Goal: Transaction & Acquisition: Obtain resource

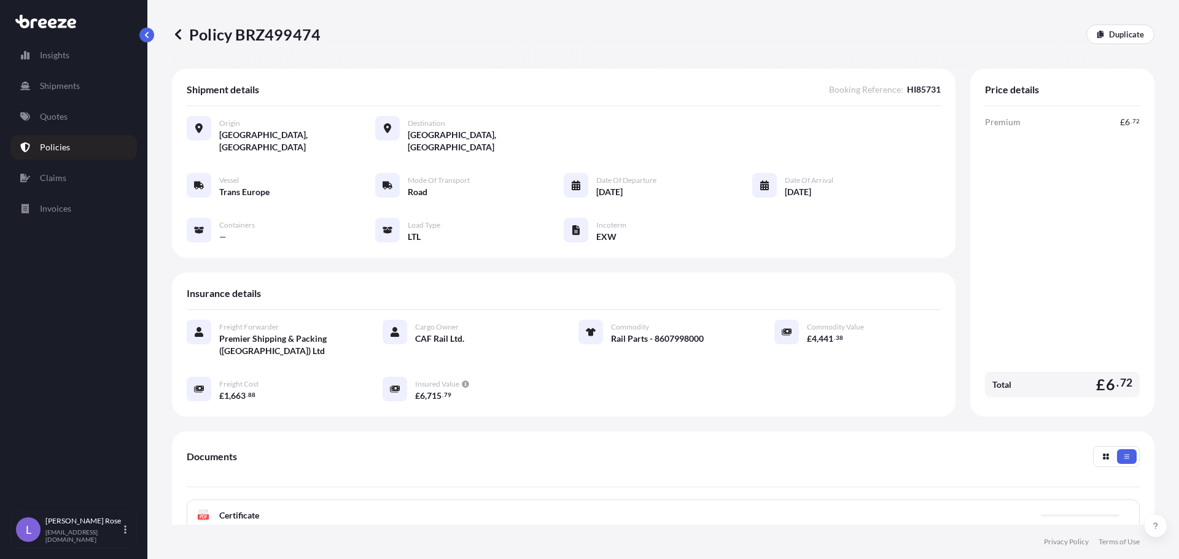
click at [61, 113] on p "Quotes" at bounding box center [54, 117] width 28 height 12
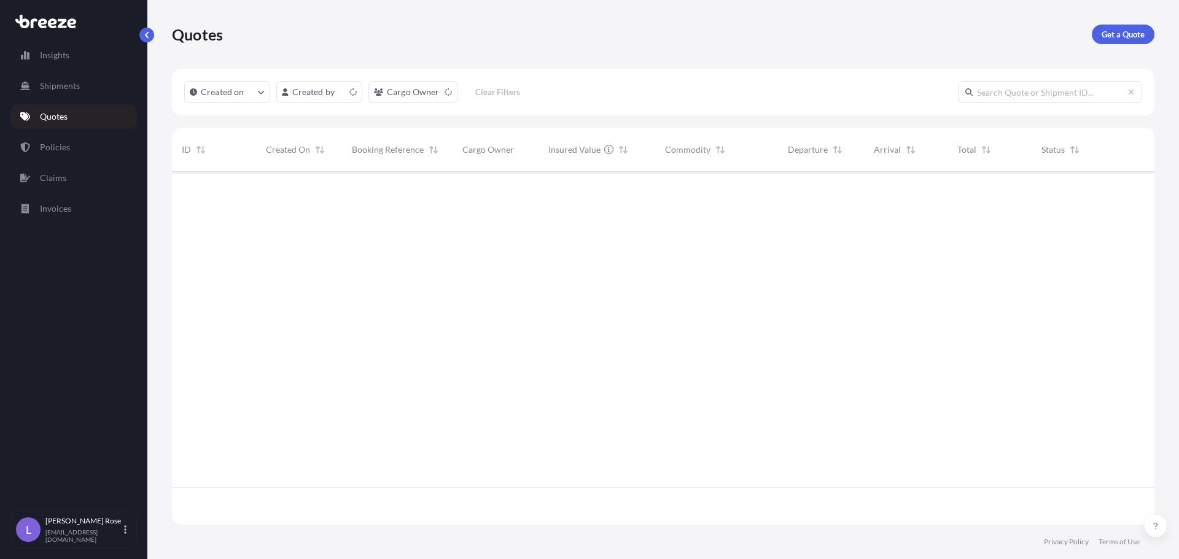
scroll to position [351, 973]
click at [1125, 37] on p "Get a Quote" at bounding box center [1123, 34] width 43 height 12
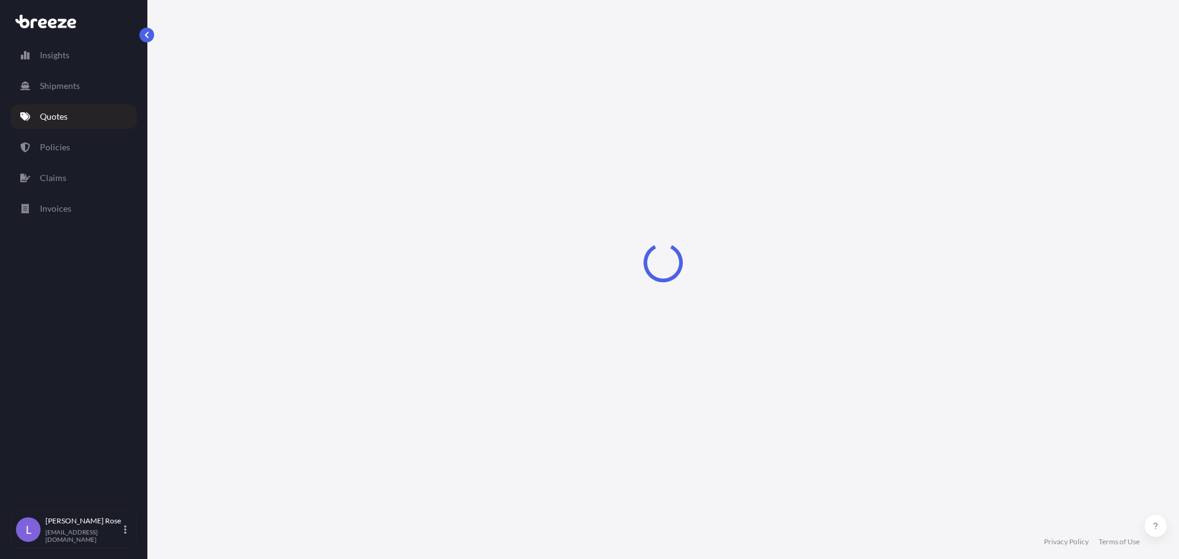
select select "Sea"
select select "1"
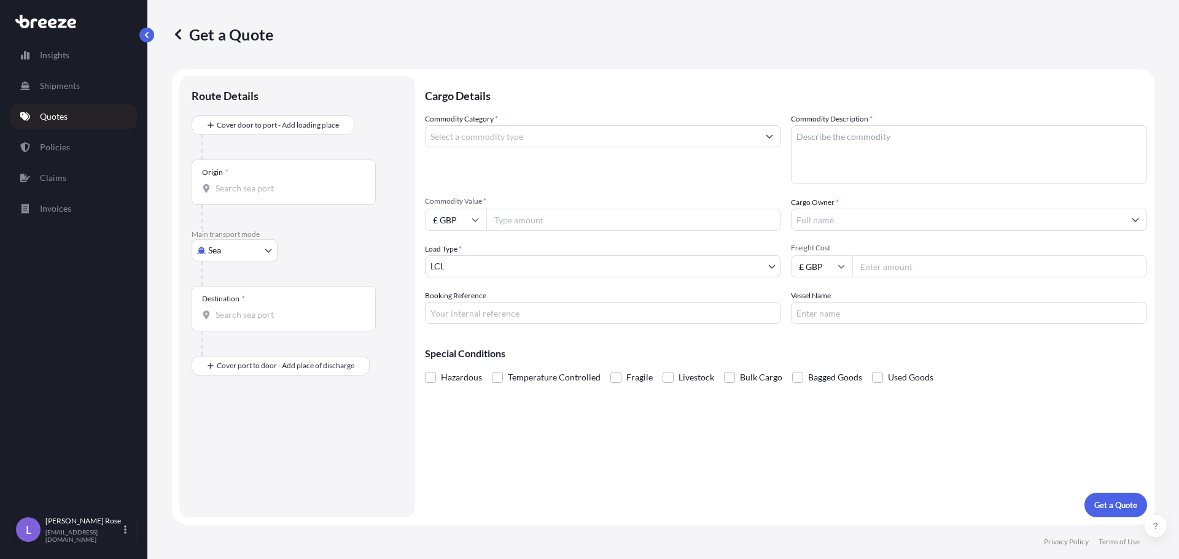
click at [248, 242] on body "Insights Shipments Quotes Policies Claims Invoices L [PERSON_NAME] [PERSON_NAME…" at bounding box center [589, 279] width 1179 height 559
click at [239, 344] on div "Rail" at bounding box center [234, 349] width 76 height 22
select select "Rail"
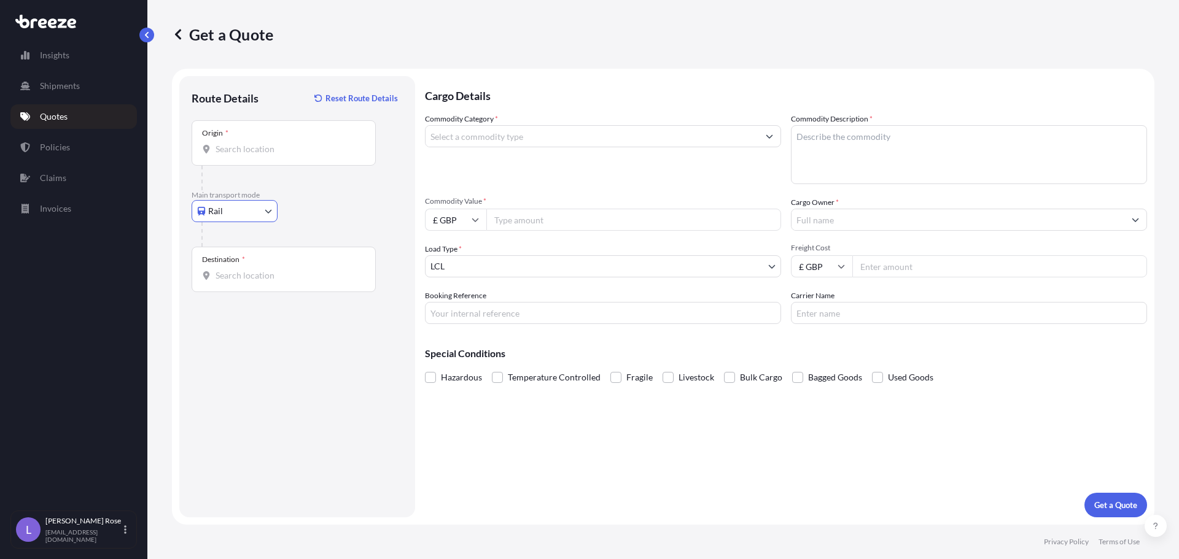
click at [240, 149] on input "Origin *" at bounding box center [288, 149] width 145 height 12
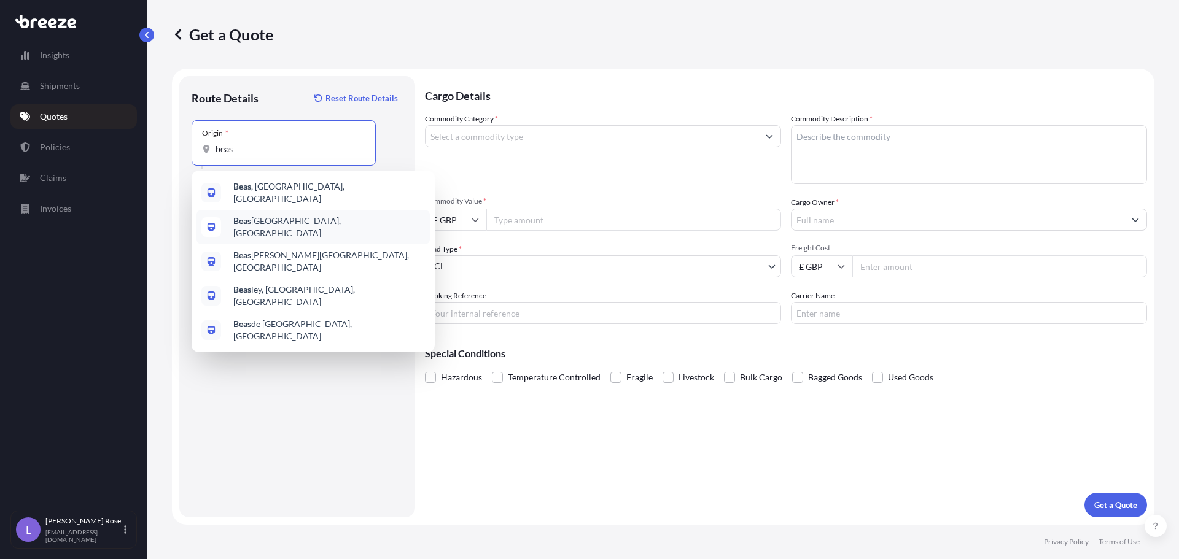
click at [273, 222] on span "Beas ain, [GEOGRAPHIC_DATA]" at bounding box center [329, 227] width 192 height 25
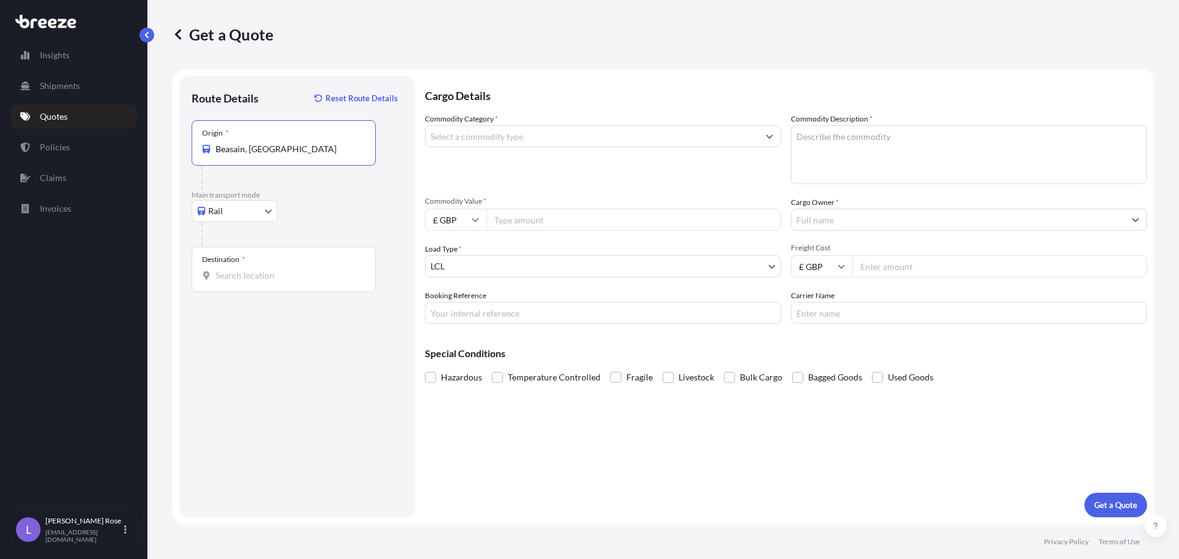
type input "Beasain, [GEOGRAPHIC_DATA]"
click at [255, 260] on div "Destination *" at bounding box center [284, 269] width 184 height 45
click at [255, 270] on input "Destination *" at bounding box center [288, 276] width 145 height 12
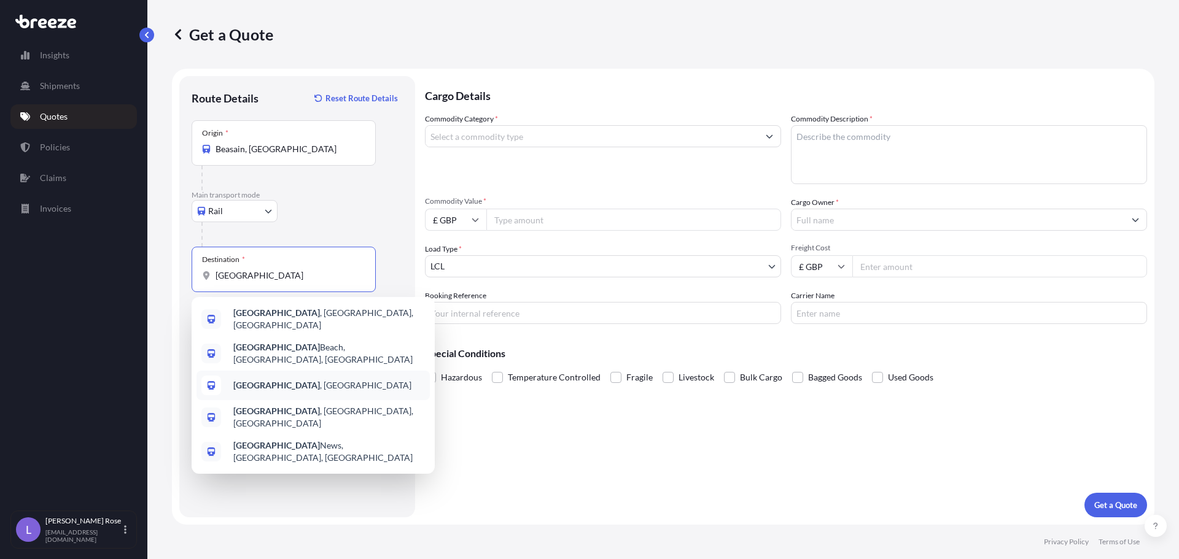
click at [263, 380] on b "[GEOGRAPHIC_DATA]" at bounding box center [276, 385] width 87 height 10
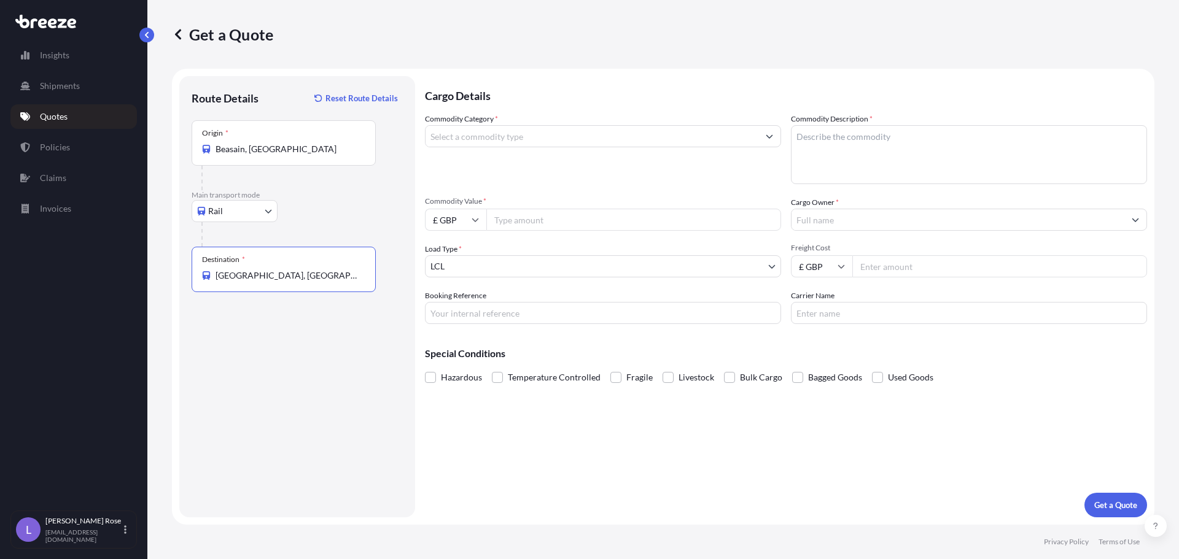
type input "[GEOGRAPHIC_DATA], [GEOGRAPHIC_DATA]"
click at [502, 131] on input "Commodity Category *" at bounding box center [592, 136] width 333 height 22
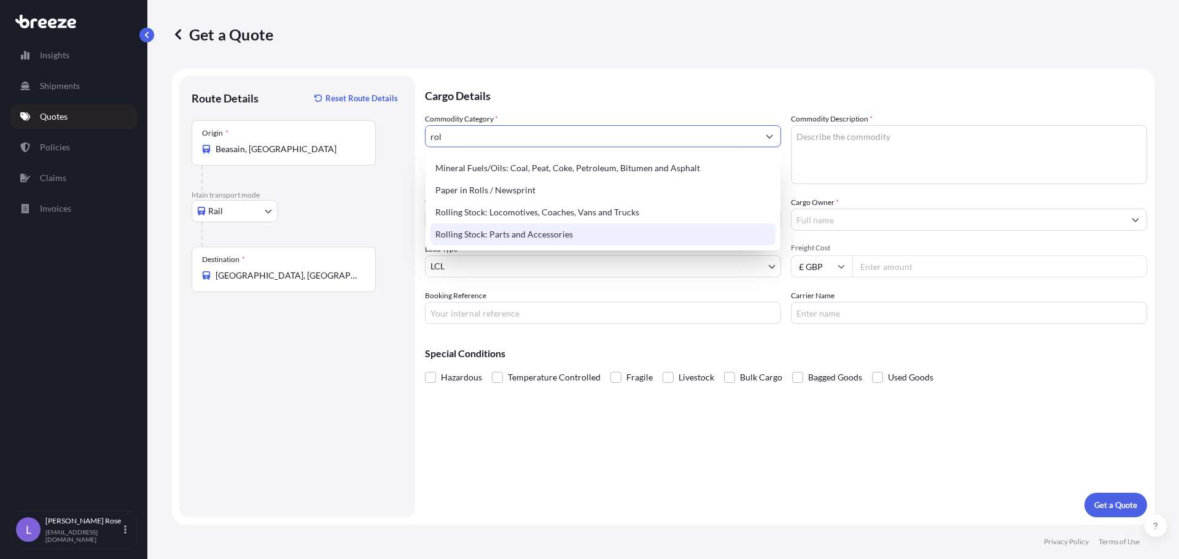
click at [510, 230] on div "Rolling Stock: Parts and Accessories" at bounding box center [602, 235] width 345 height 22
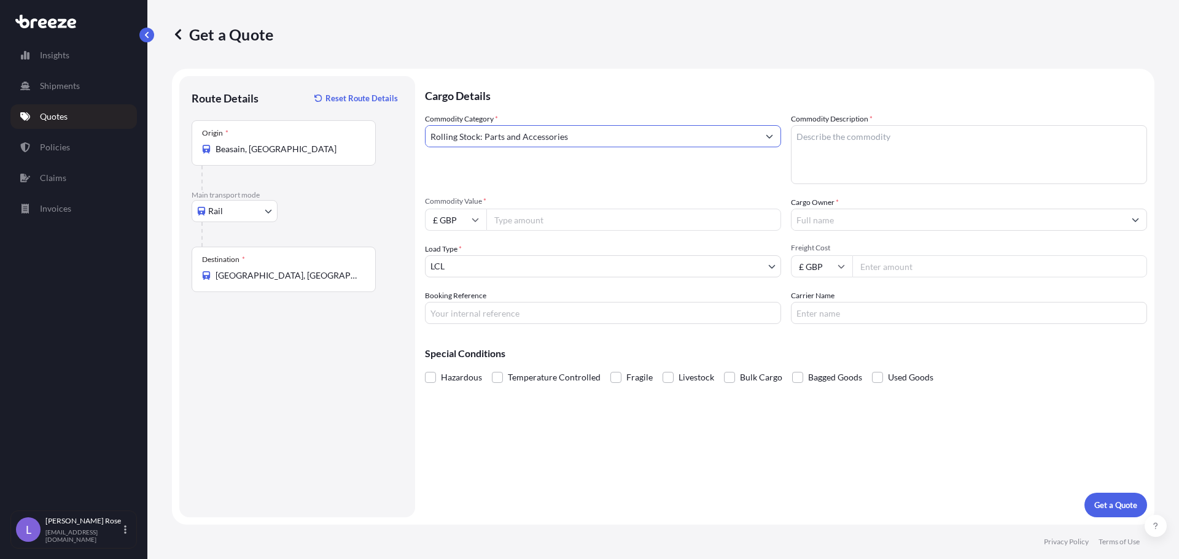
type input "Rolling Stock: Parts and Accessories"
click at [906, 154] on textarea "Commodity Description *" at bounding box center [969, 154] width 356 height 59
type textarea "Rolling Stock - 8607998000"
click at [537, 220] on input "Commodity Value *" at bounding box center [633, 220] width 295 height 22
type input "17448.11"
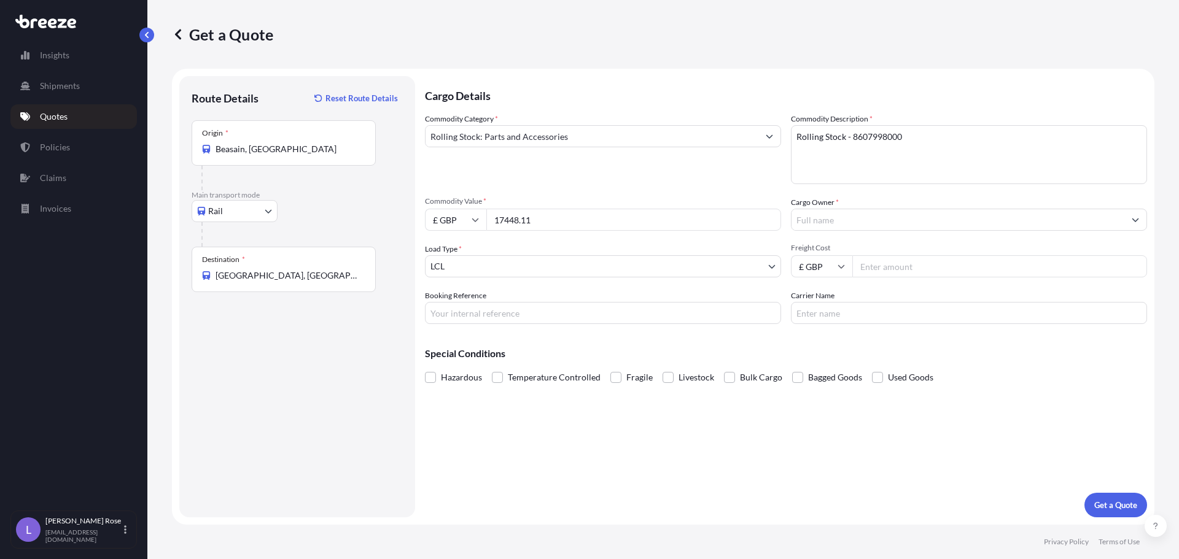
click at [461, 230] on input "£ GBP" at bounding box center [455, 220] width 61 height 22
click at [450, 254] on div "€ EUR" at bounding box center [456, 253] width 52 height 23
type input "€ EUR"
click at [810, 226] on input "Cargo Owner *" at bounding box center [957, 220] width 333 height 22
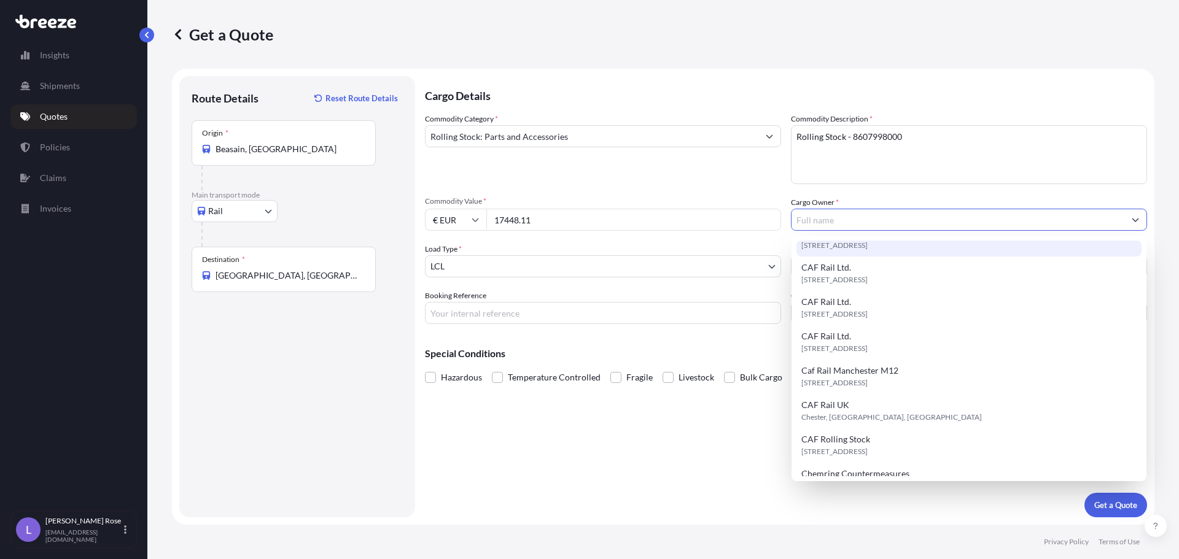
scroll to position [184, 0]
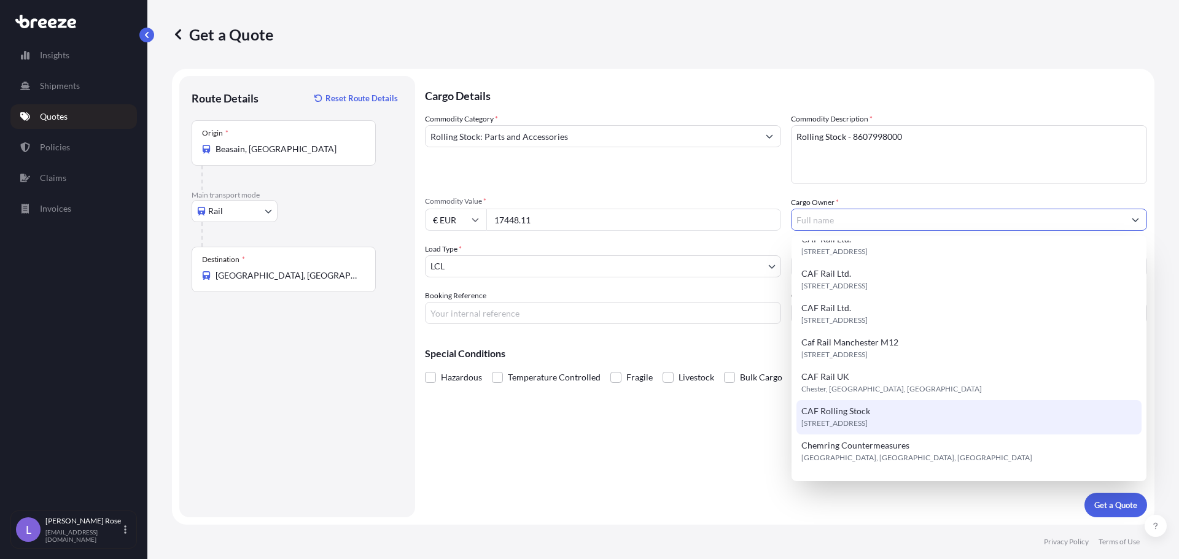
click at [839, 411] on span "CAF Rolling Stock" at bounding box center [835, 411] width 69 height 12
type input "CAF Rolling Stock"
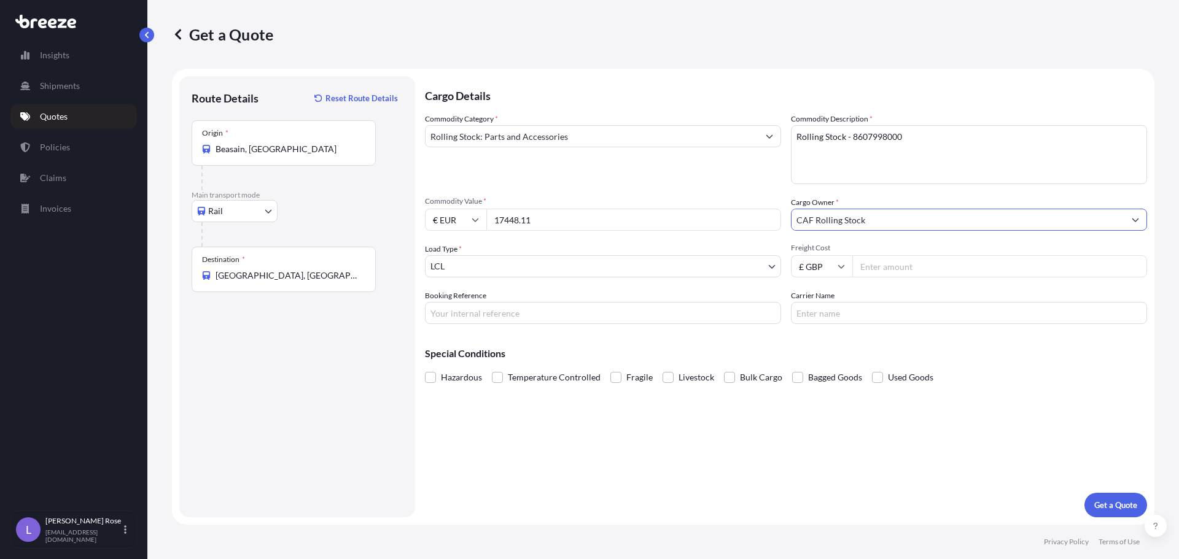
click at [928, 265] on input "Freight Cost" at bounding box center [999, 266] width 295 height 22
type input "1760.18"
click at [508, 308] on input "Booking Reference" at bounding box center [603, 313] width 356 height 22
type input "HI85738"
click at [826, 322] on input "Carrier Name" at bounding box center [969, 313] width 356 height 22
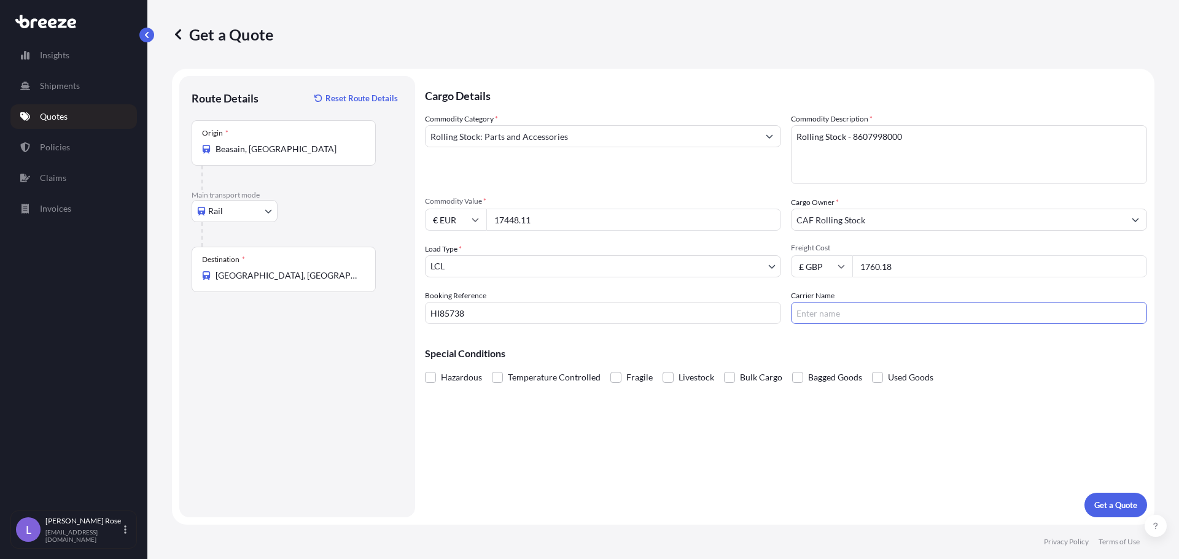
type input "Trans Europe"
click at [1116, 510] on p "Get a Quote" at bounding box center [1115, 505] width 43 height 12
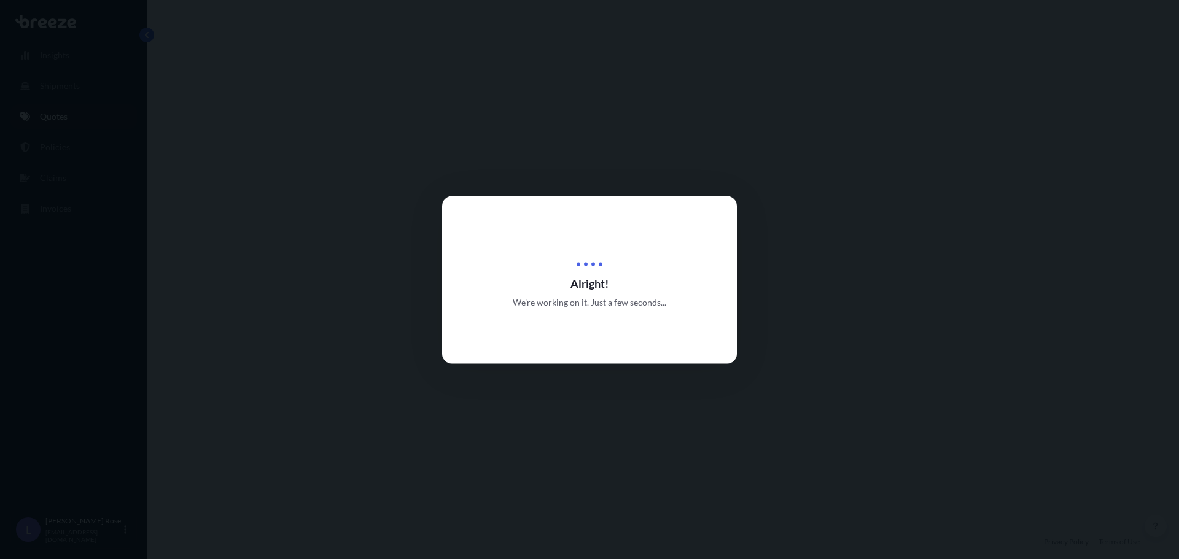
select select "Rail"
select select "1"
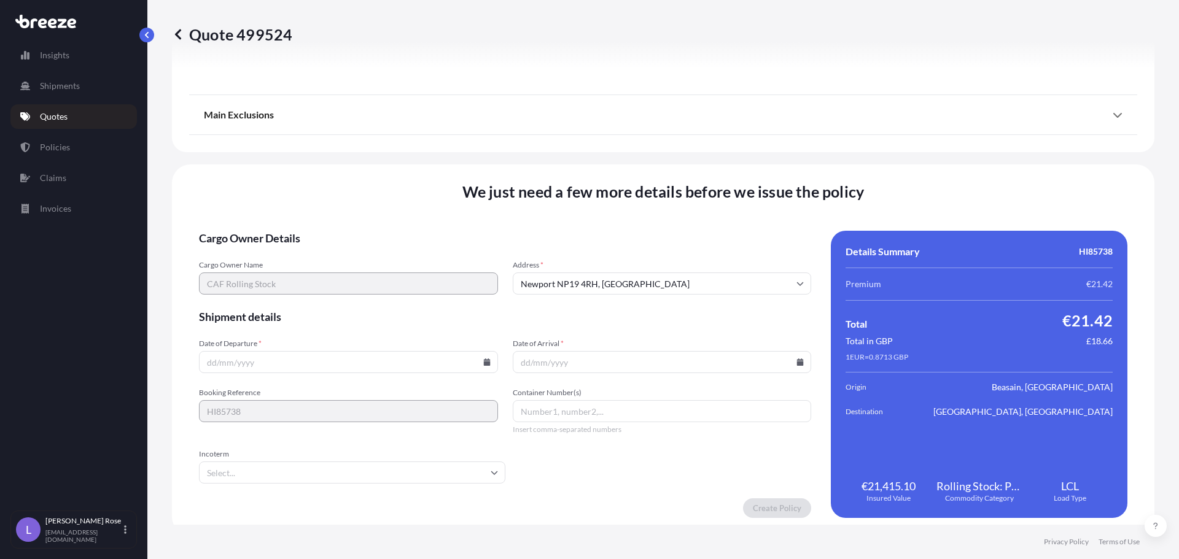
scroll to position [1390, 0]
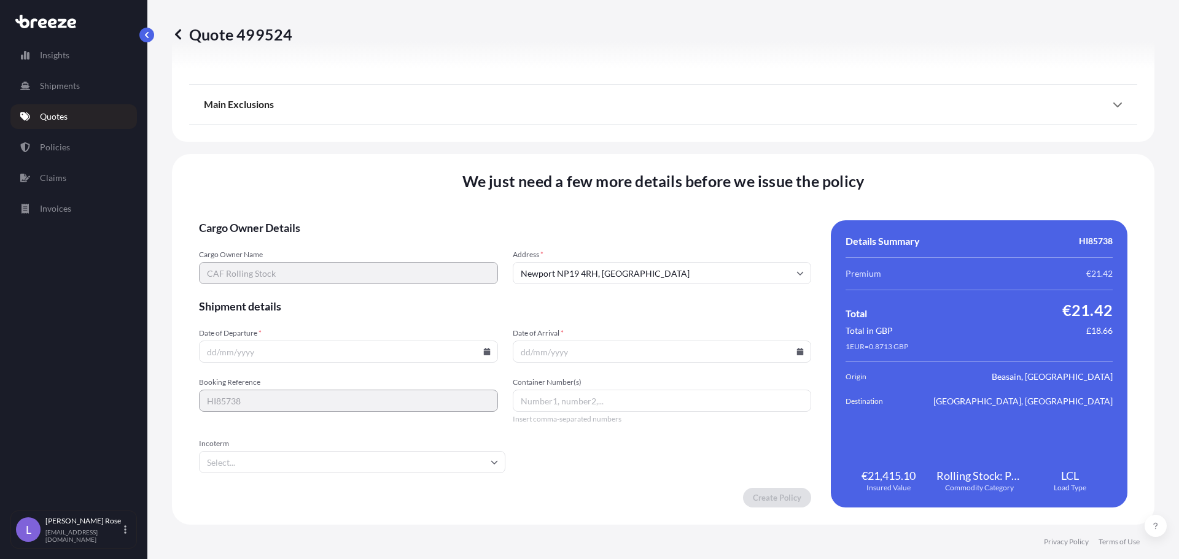
click at [484, 349] on icon at bounding box center [486, 351] width 7 height 7
click at [255, 267] on button "22" at bounding box center [261, 266] width 20 height 20
type input "[DATE]"
click at [791, 358] on input "Date of Arrival *" at bounding box center [662, 352] width 299 height 22
click at [793, 357] on input "Date of Arrival *" at bounding box center [662, 352] width 299 height 22
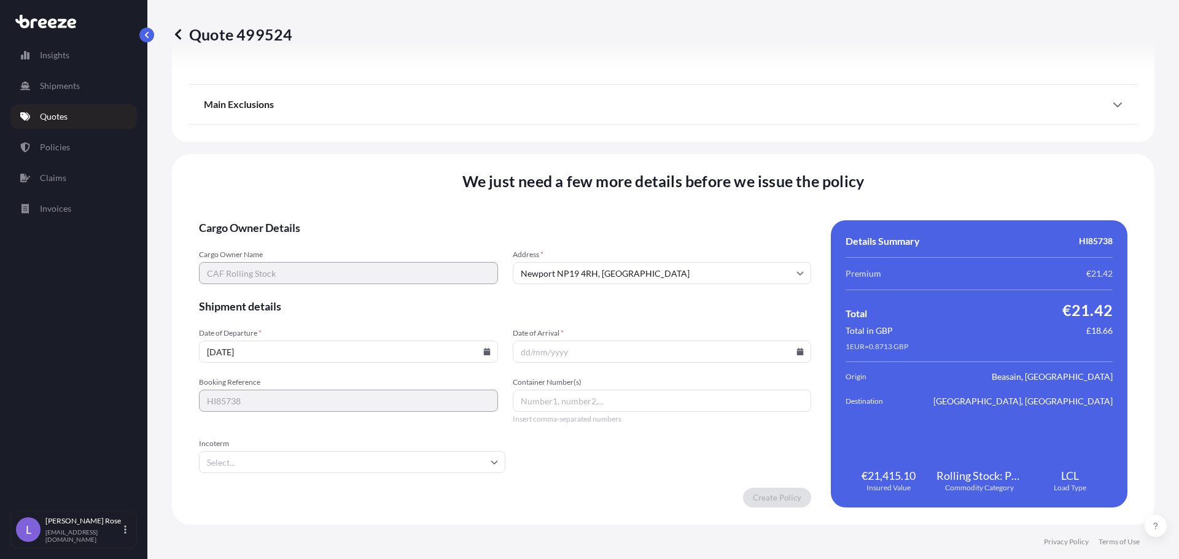
click at [797, 352] on icon at bounding box center [800, 351] width 7 height 7
click at [631, 266] on button "24" at bounding box center [629, 266] width 20 height 20
type input "[DATE]"
click at [361, 469] on input "Incoterm" at bounding box center [352, 462] width 306 height 22
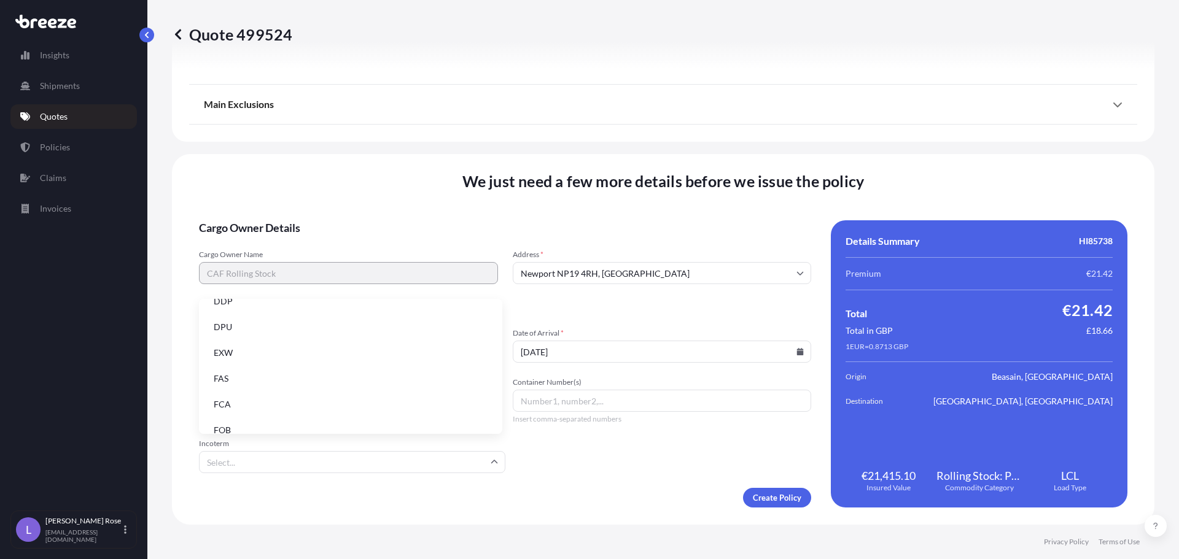
scroll to position [156, 0]
click at [249, 338] on li "EXW" at bounding box center [350, 339] width 293 height 23
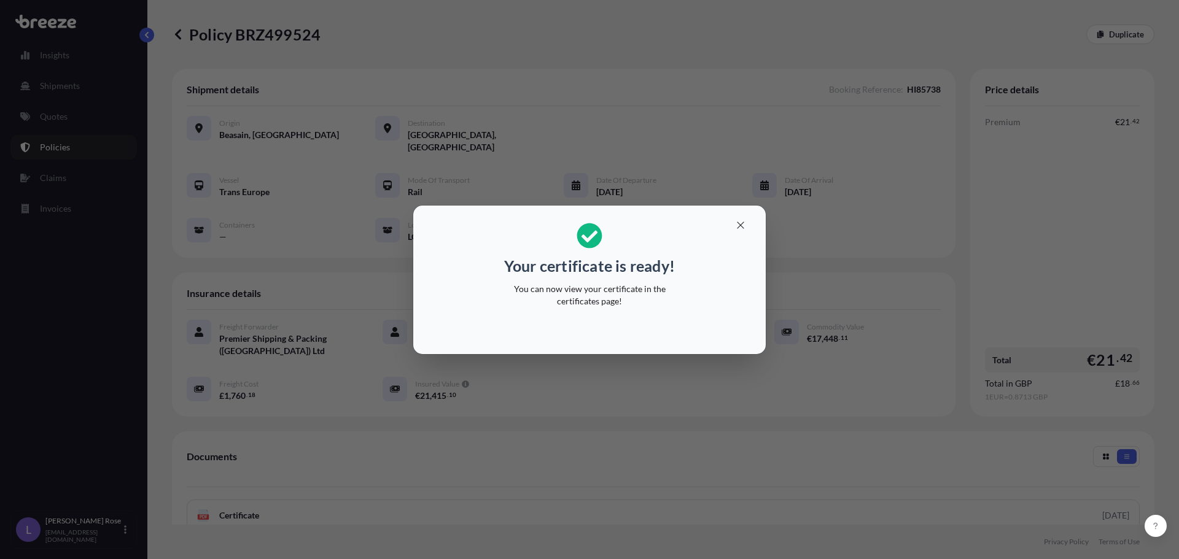
click at [763, 494] on div "Your certificate is ready! You can now view your certificate in the certificate…" at bounding box center [589, 279] width 1179 height 559
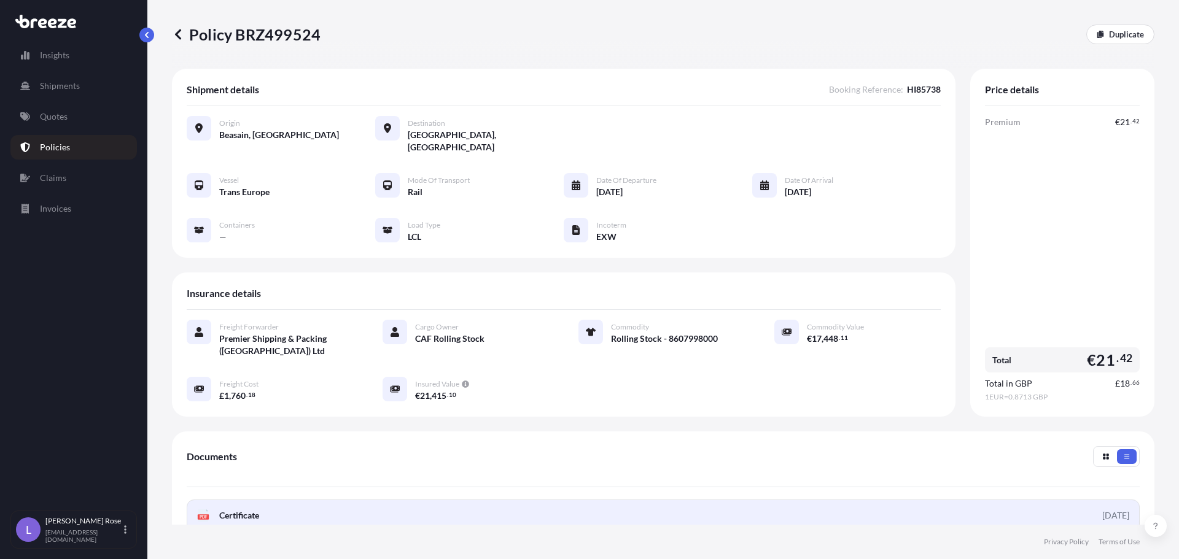
click at [674, 500] on link "PDF Certificate [DATE]" at bounding box center [663, 516] width 953 height 32
